Goal: Transaction & Acquisition: Purchase product/service

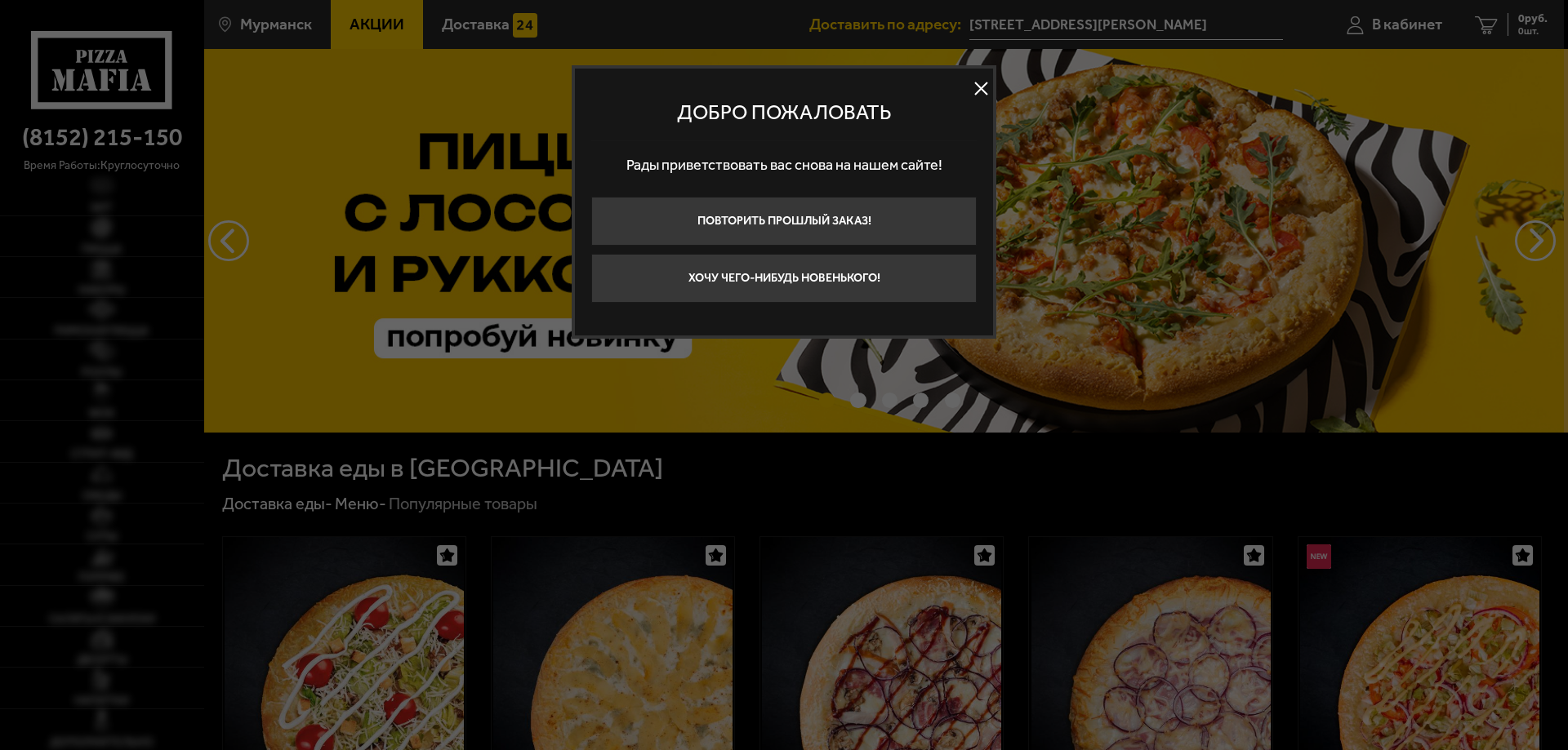
click at [971, 85] on button at bounding box center [980, 88] width 24 height 24
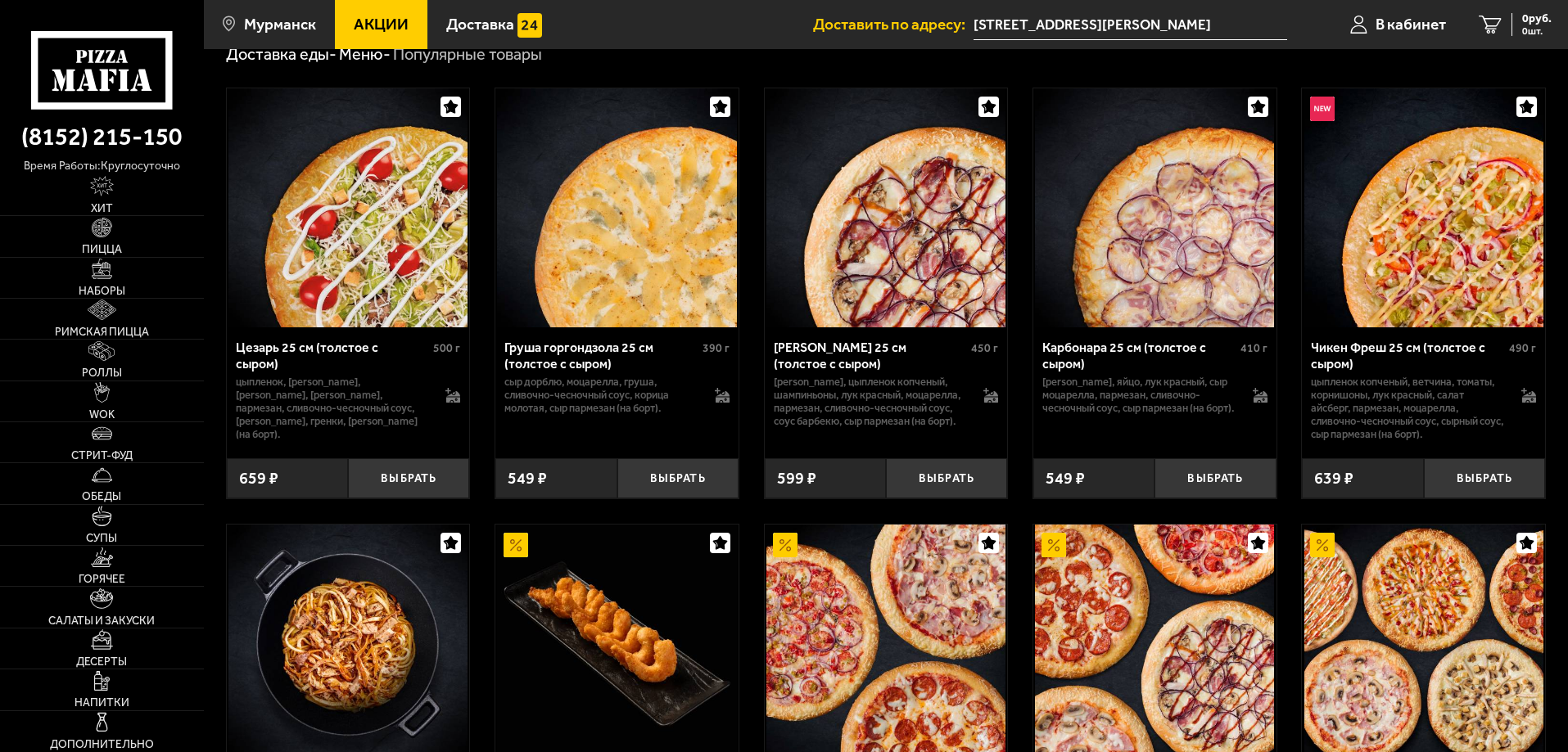
scroll to position [409, 0]
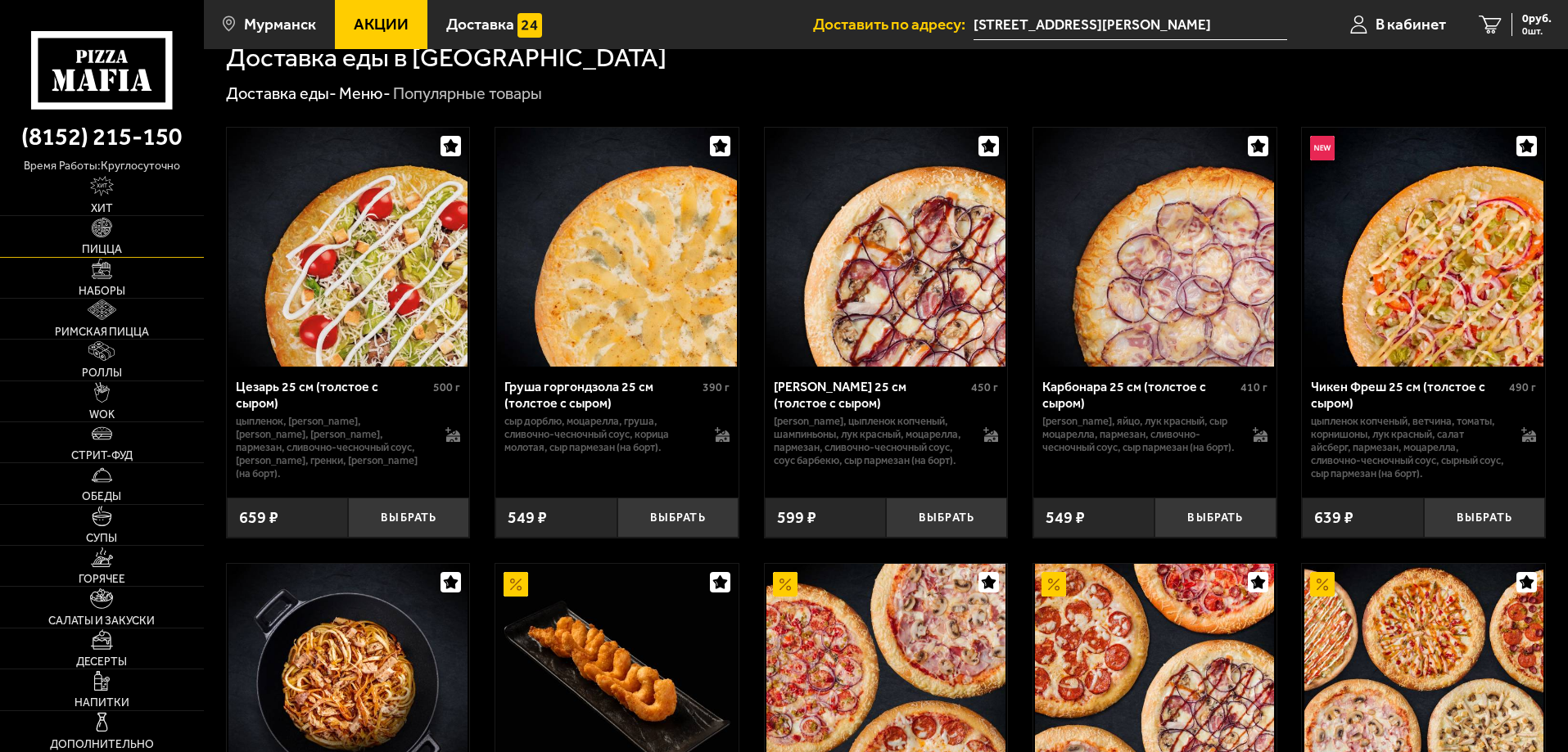
click at [91, 235] on link "Пицца" at bounding box center [102, 236] width 204 height 40
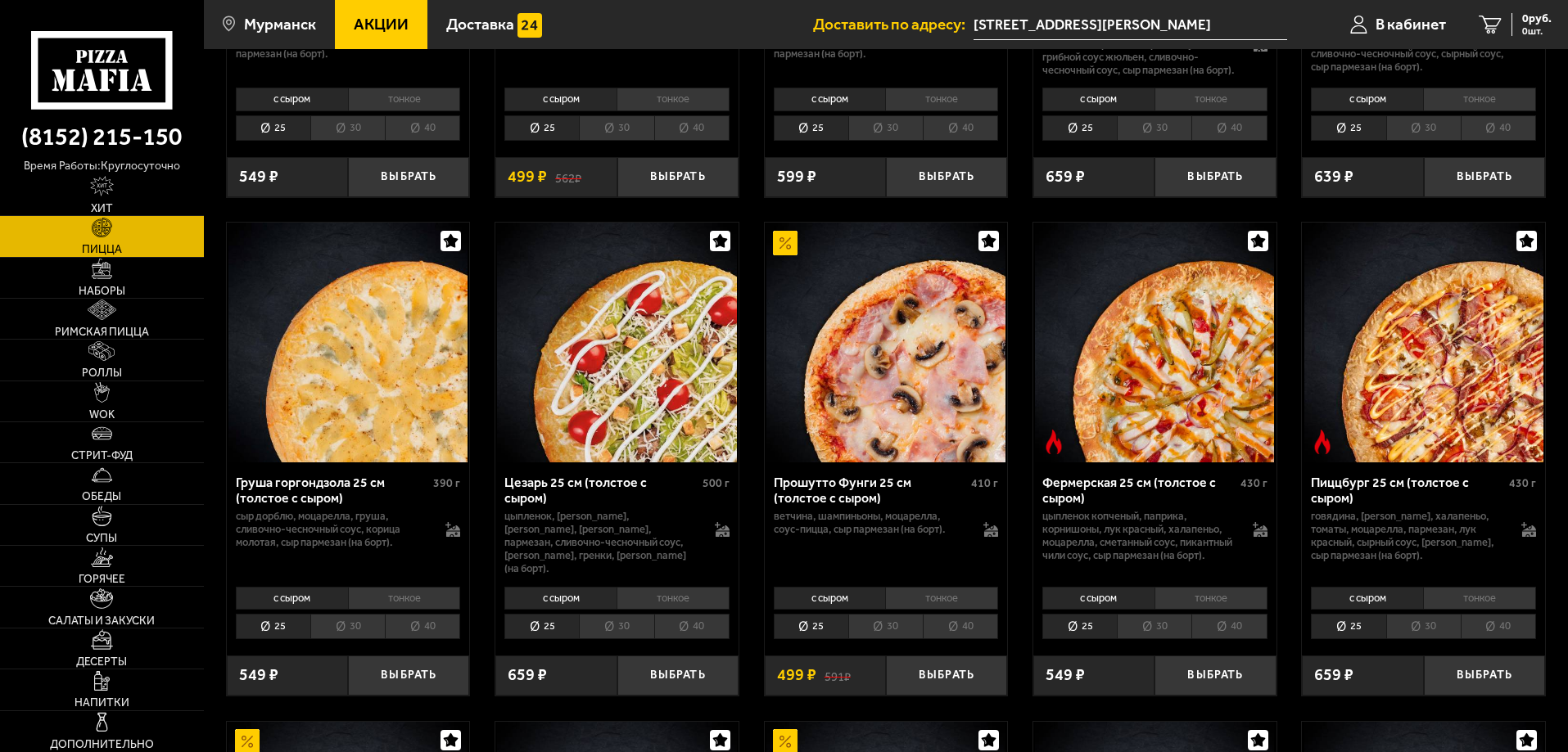
scroll to position [1473, 0]
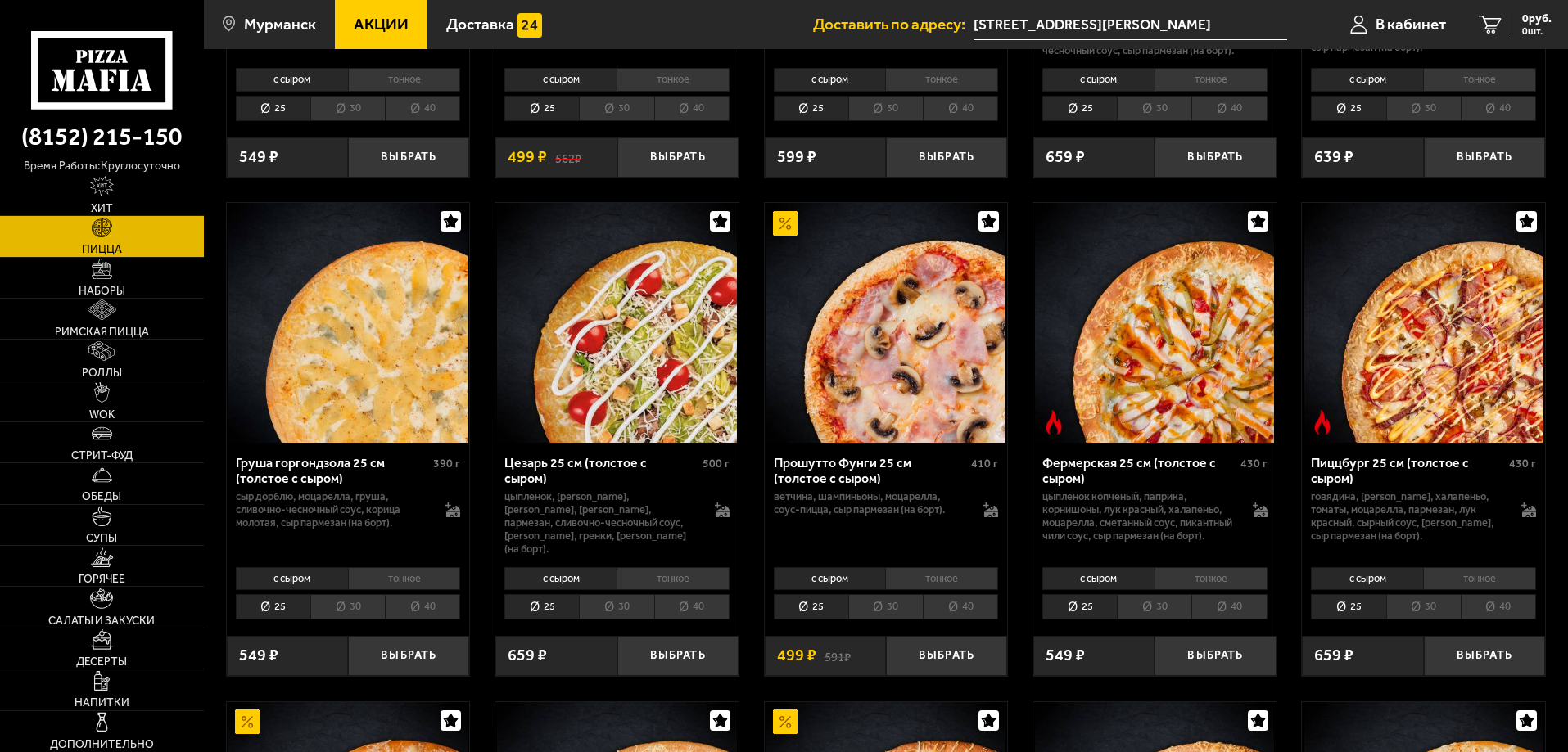
click at [900, 619] on li "30" at bounding box center [885, 607] width 75 height 25
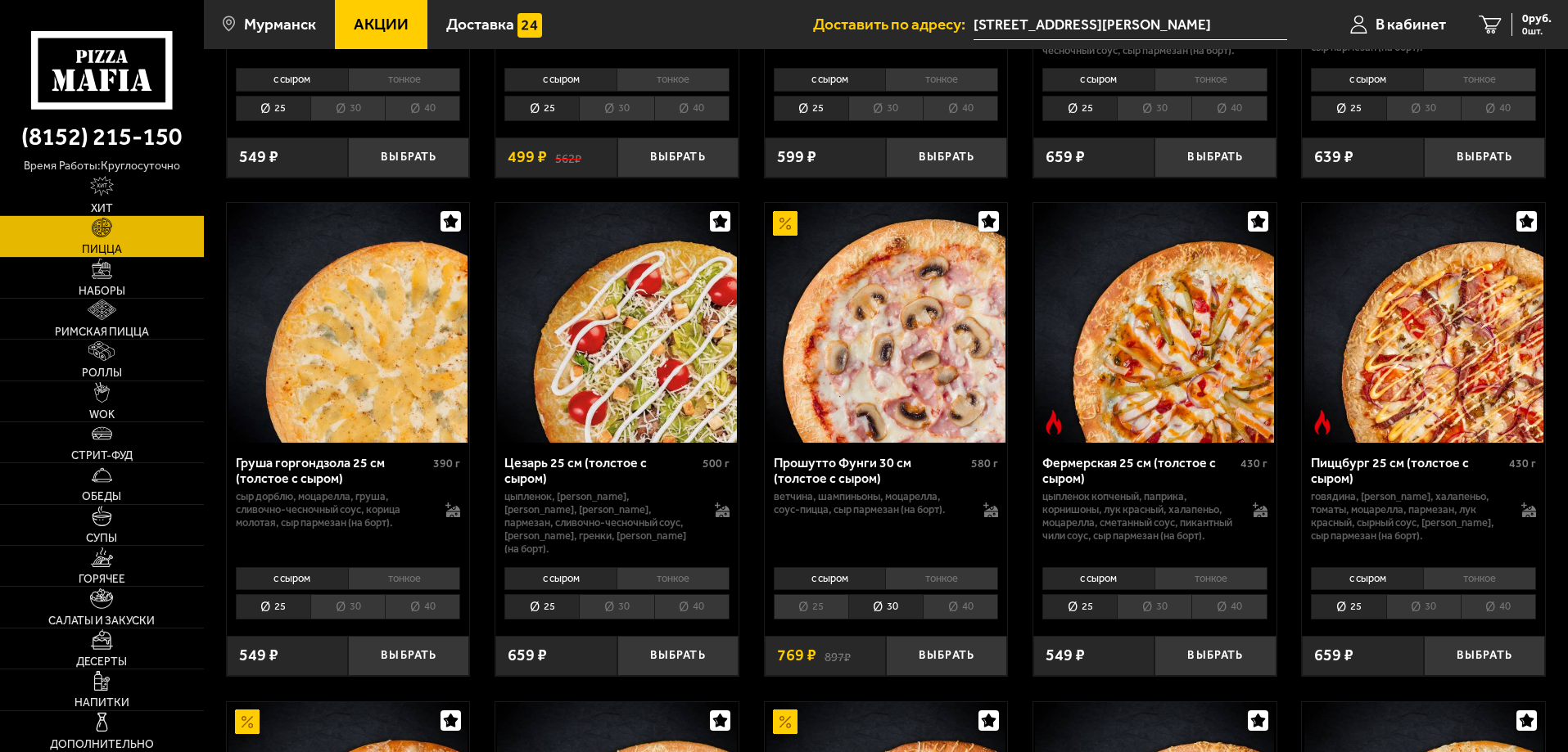
click at [974, 590] on li "тонкое" at bounding box center [941, 578] width 113 height 23
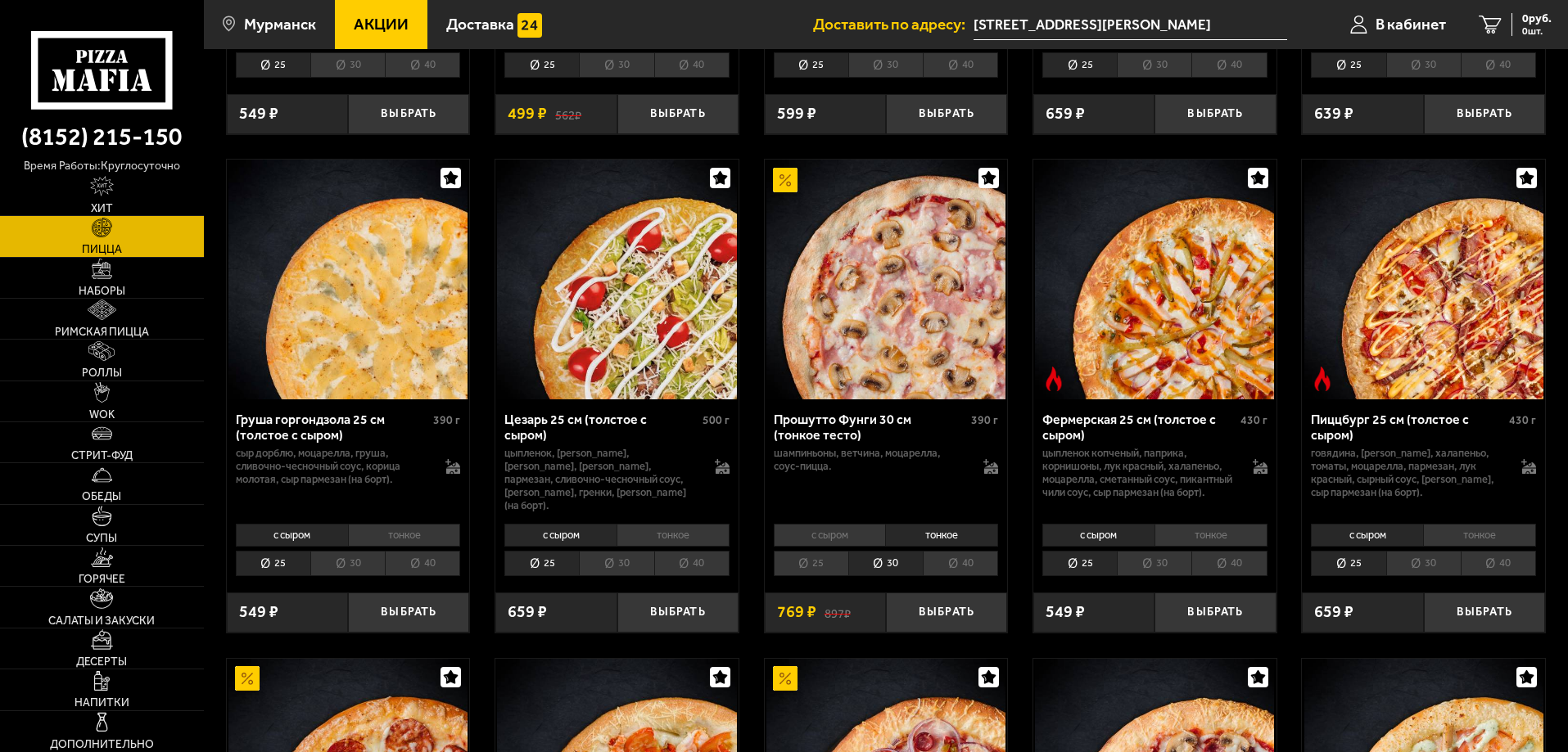
scroll to position [1637, 0]
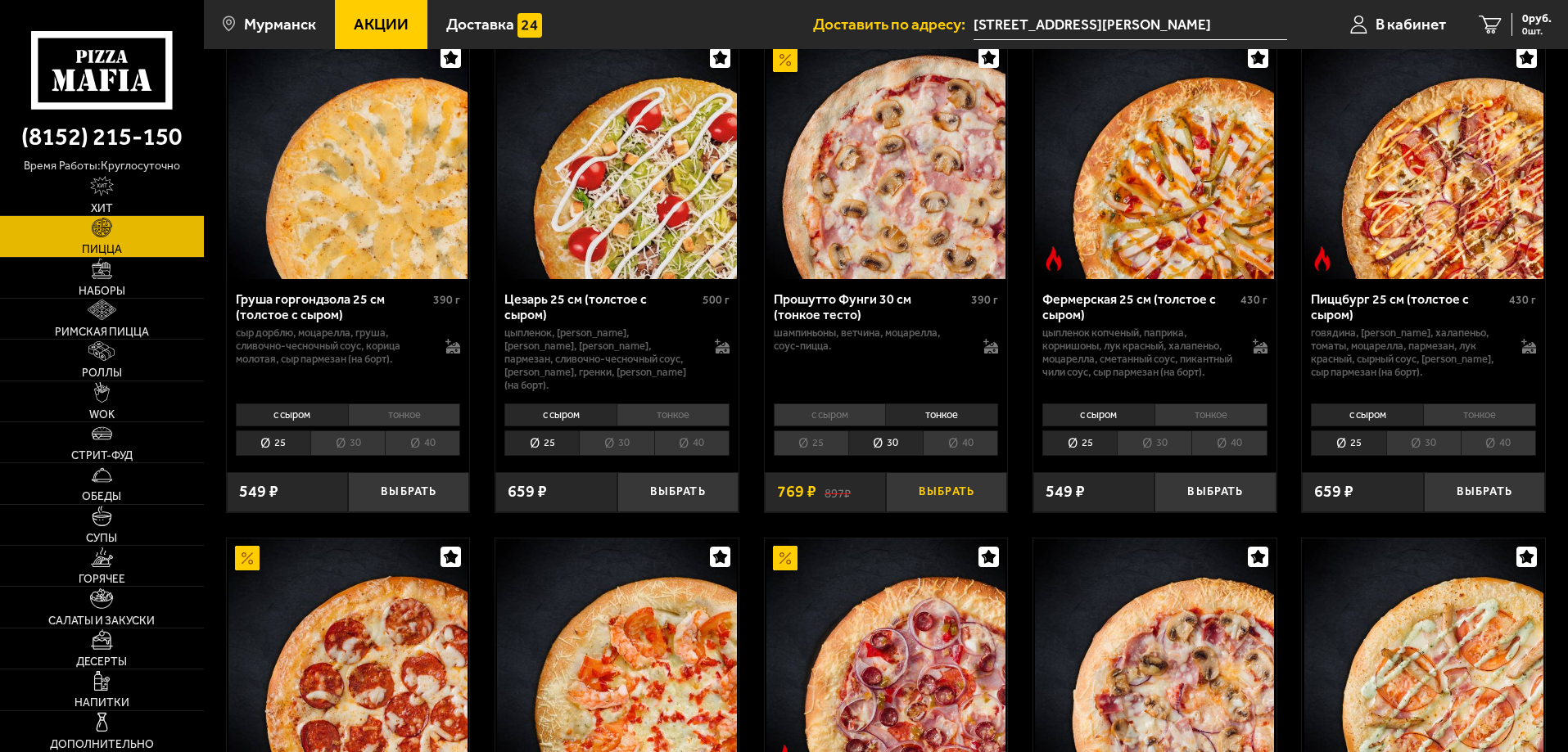
click at [945, 506] on button "Выбрать" at bounding box center [946, 492] width 121 height 40
click at [1530, 23] on span "769 руб." at bounding box center [1530, 19] width 42 height 12
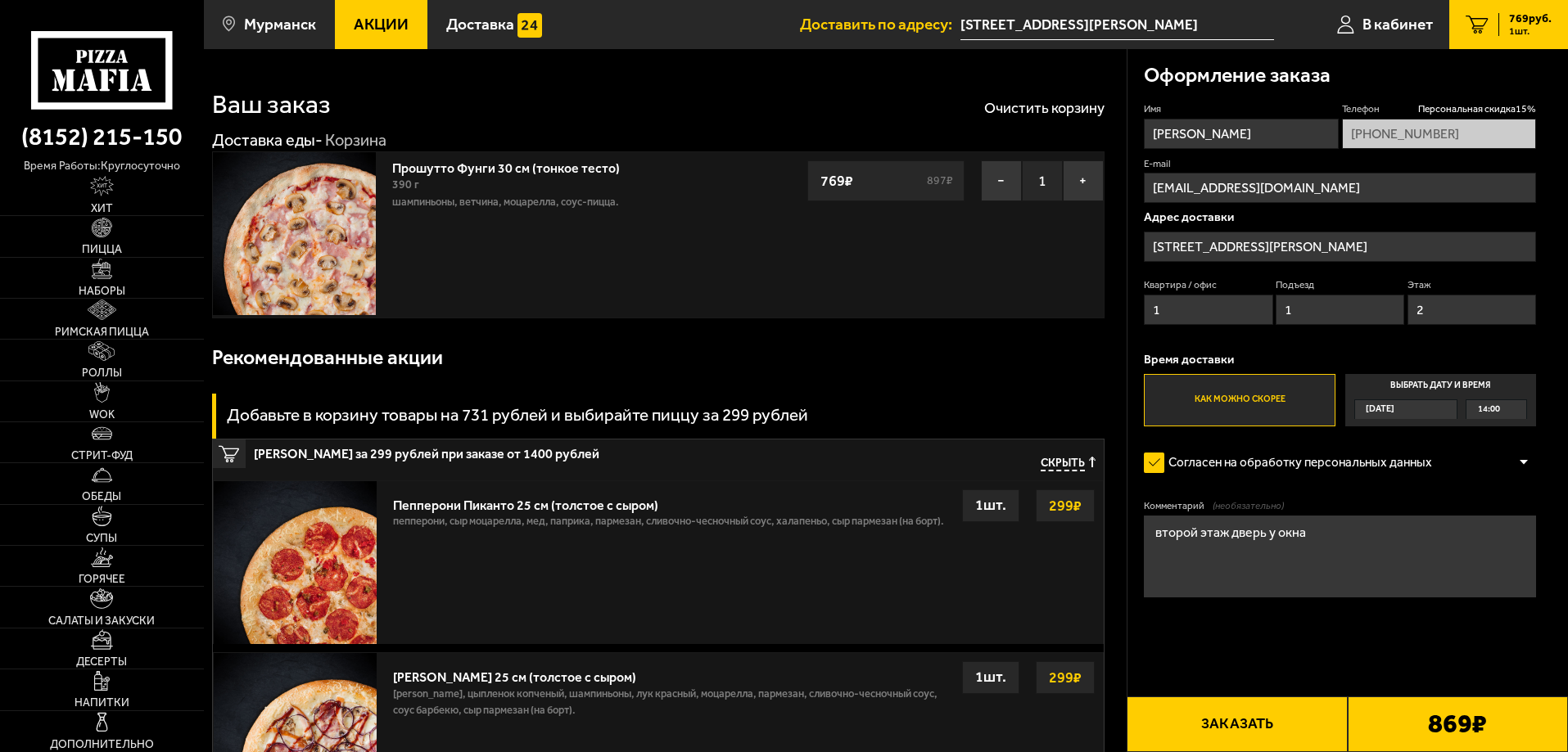
click at [1236, 730] on button "Заказать" at bounding box center [1237, 724] width 220 height 56
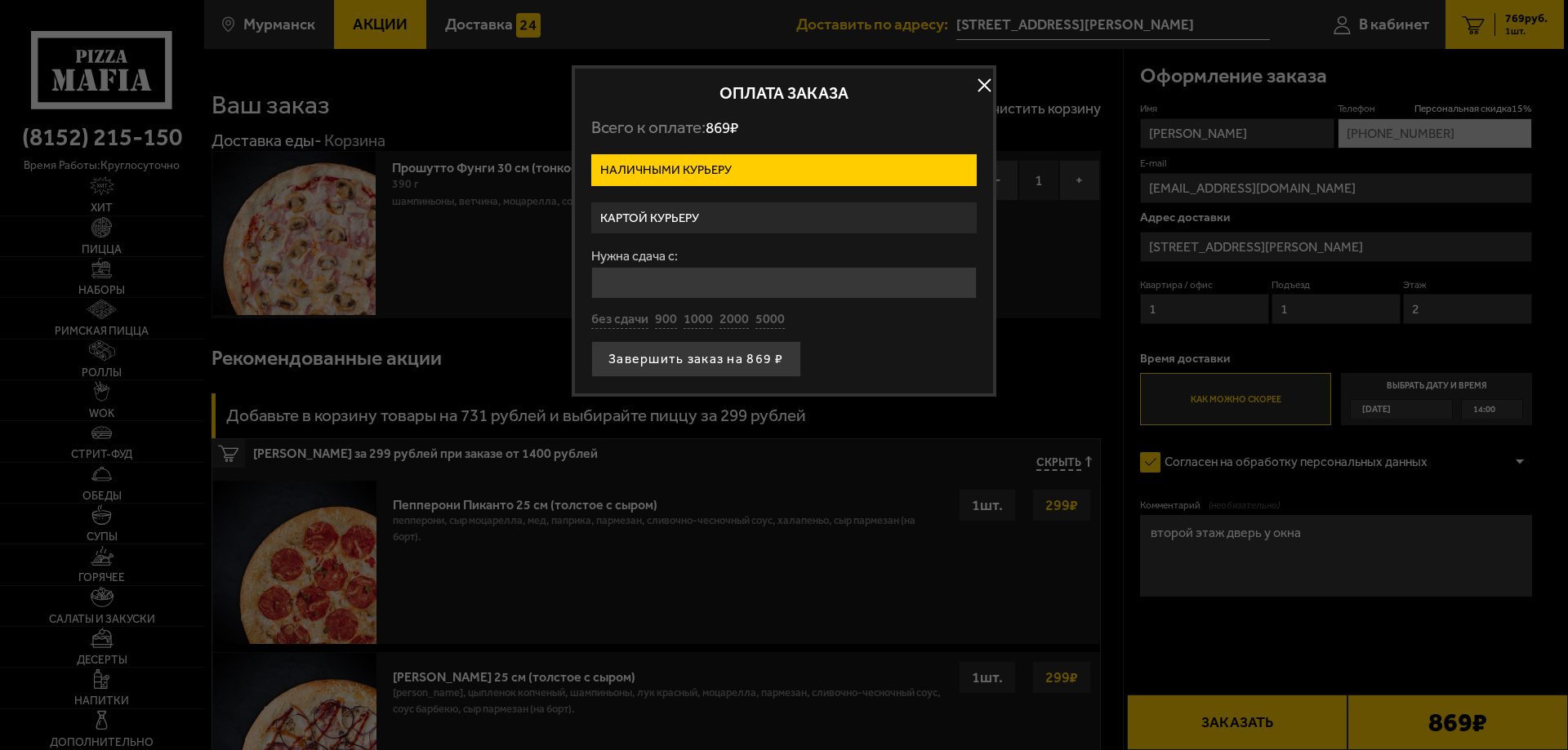
click at [677, 214] on label "Картой курьеру" at bounding box center [784, 218] width 385 height 31
click at [0, 0] on input "Картой курьеру" at bounding box center [0, 0] width 0 height 0
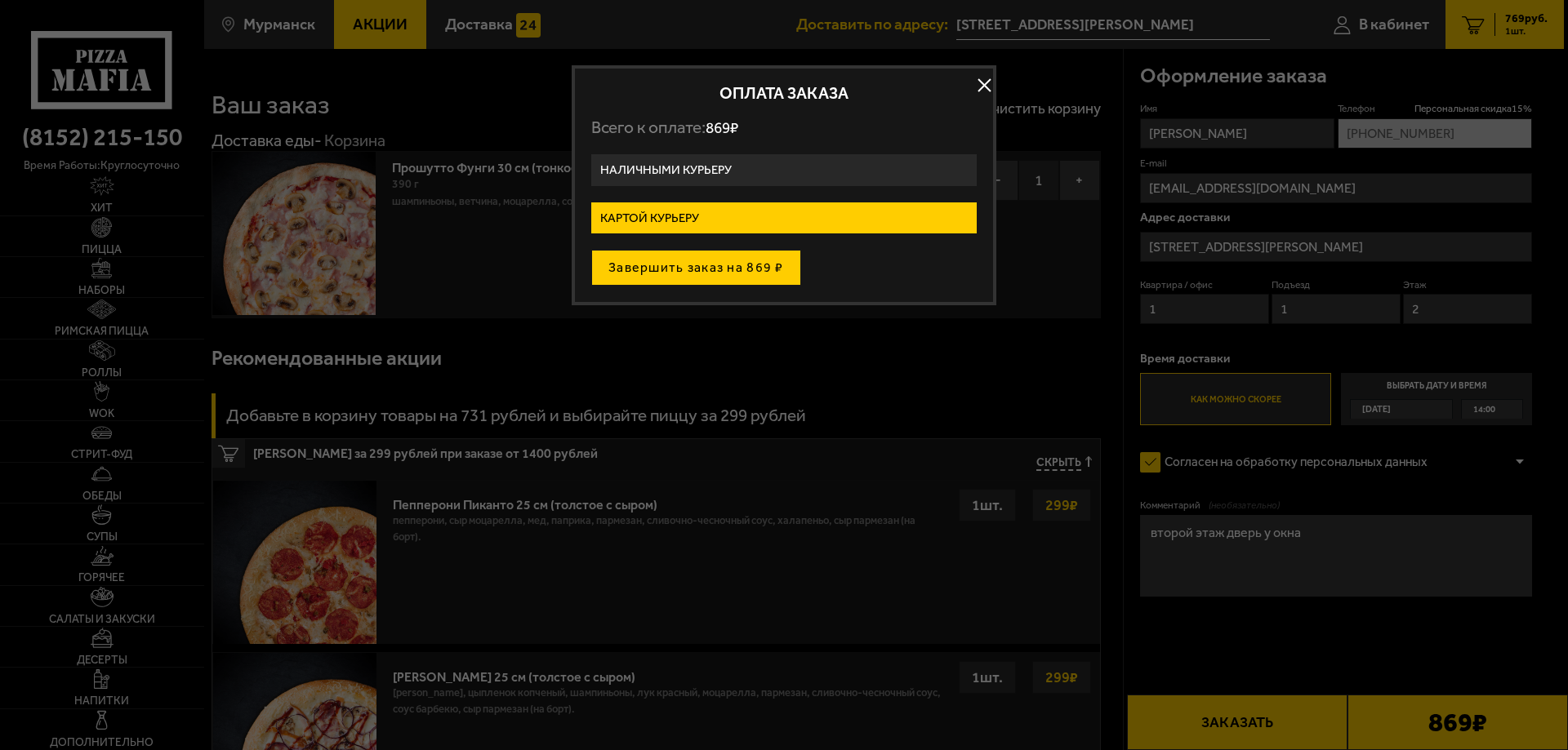
click at [694, 267] on button "Завершить заказ на 869 ₽" at bounding box center [695, 268] width 210 height 36
